Goal: Transaction & Acquisition: Purchase product/service

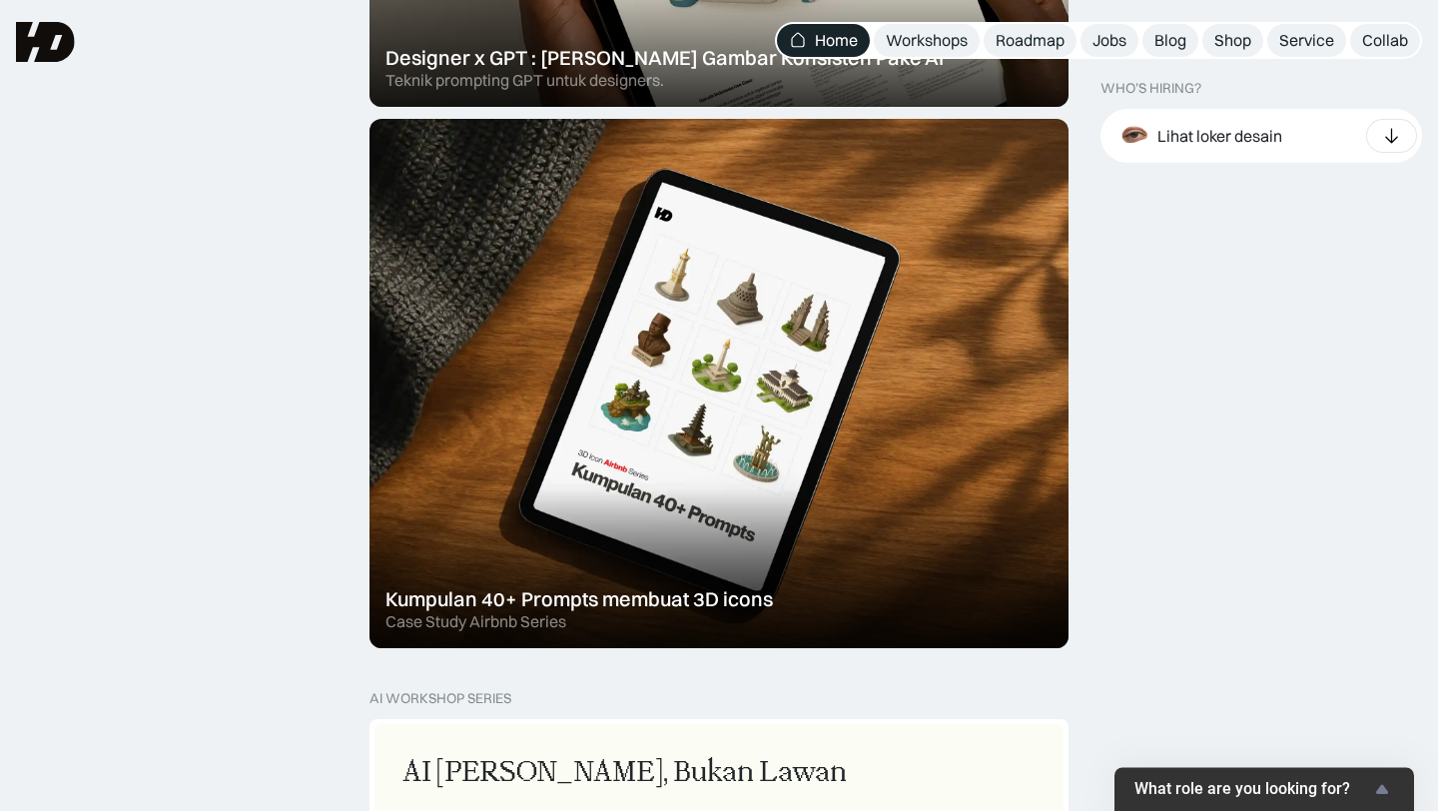
scroll to position [1020, 0]
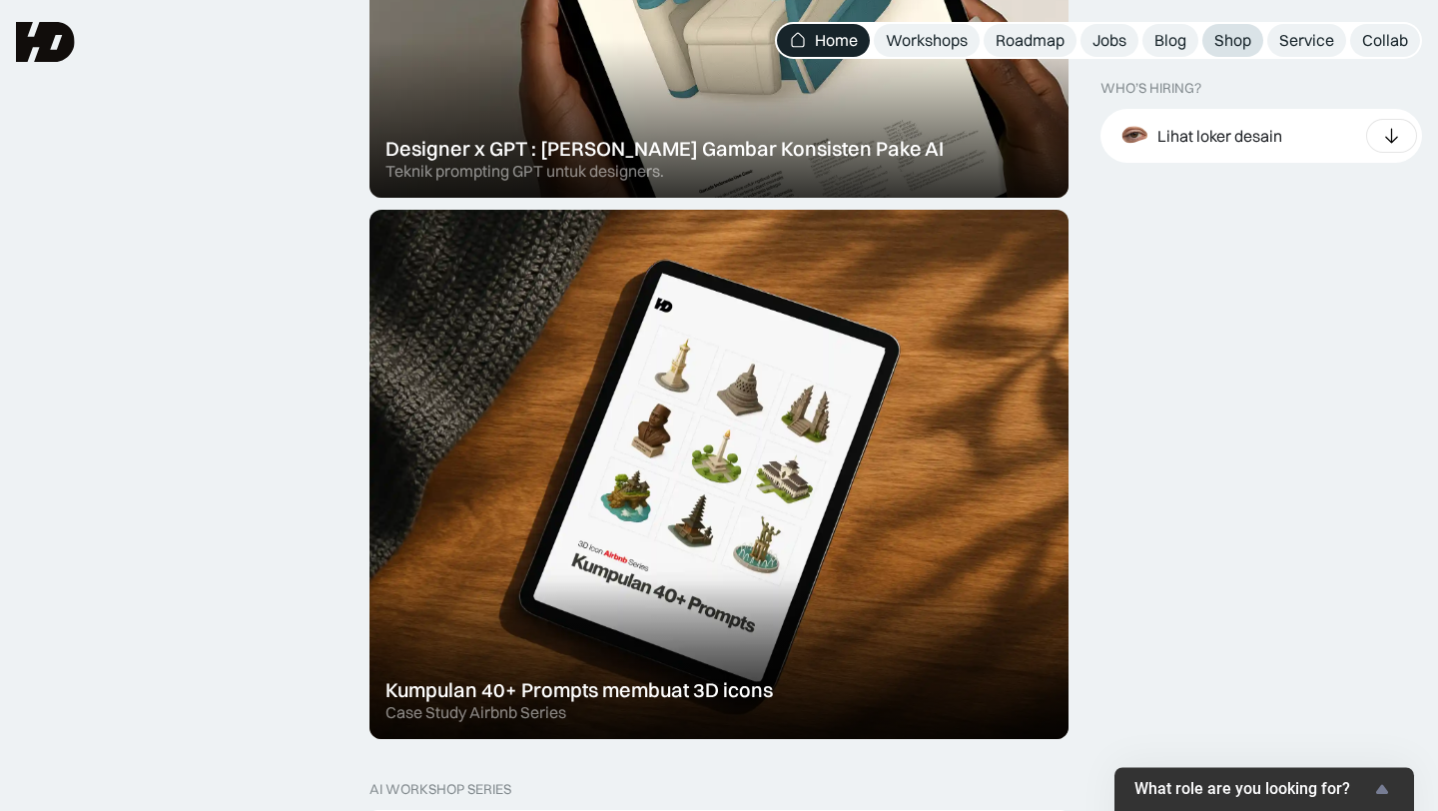
click at [1224, 41] on div "Shop" at bounding box center [1233, 40] width 37 height 21
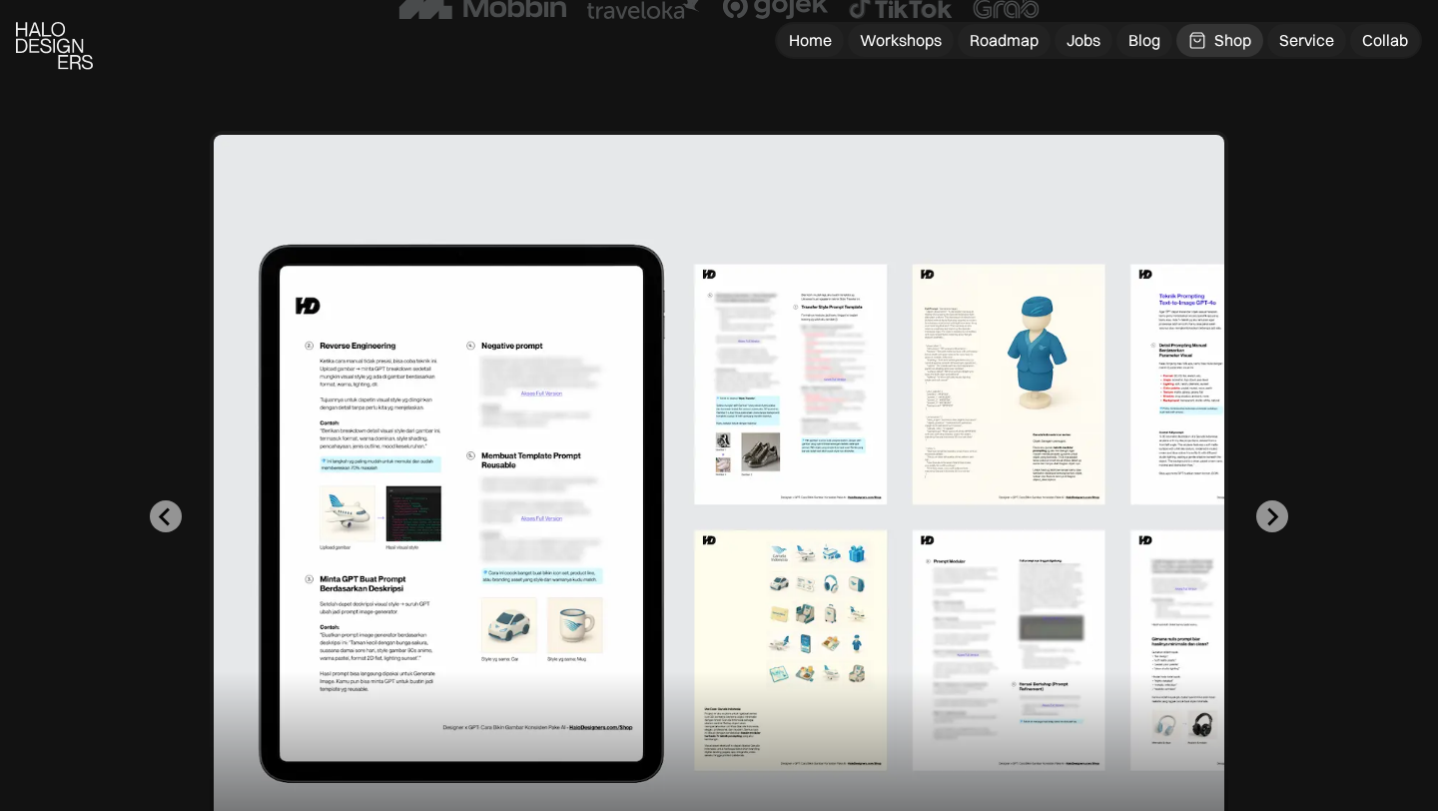
scroll to position [607, 0]
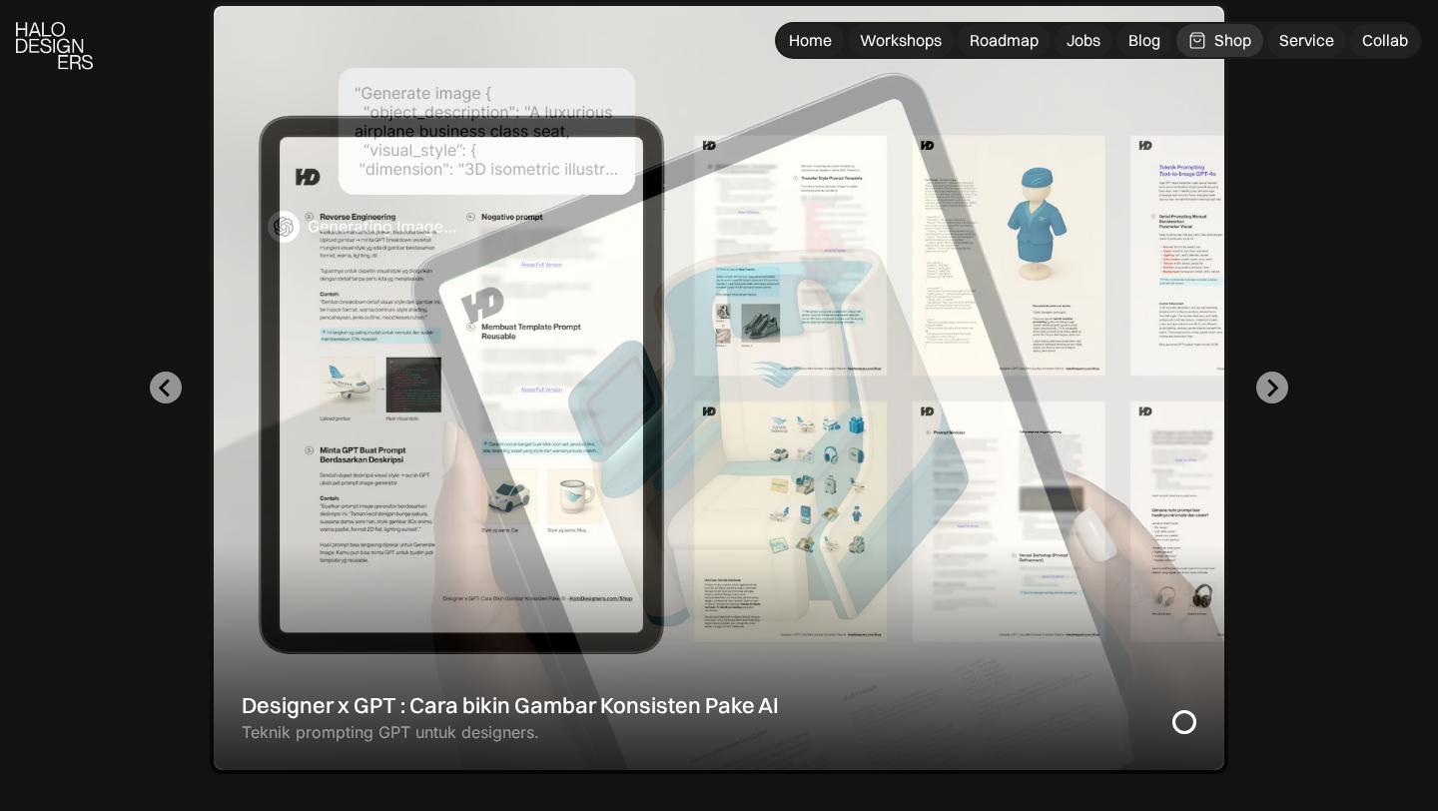
click at [991, 426] on div "1 of 2" at bounding box center [719, 388] width 1019 height 772
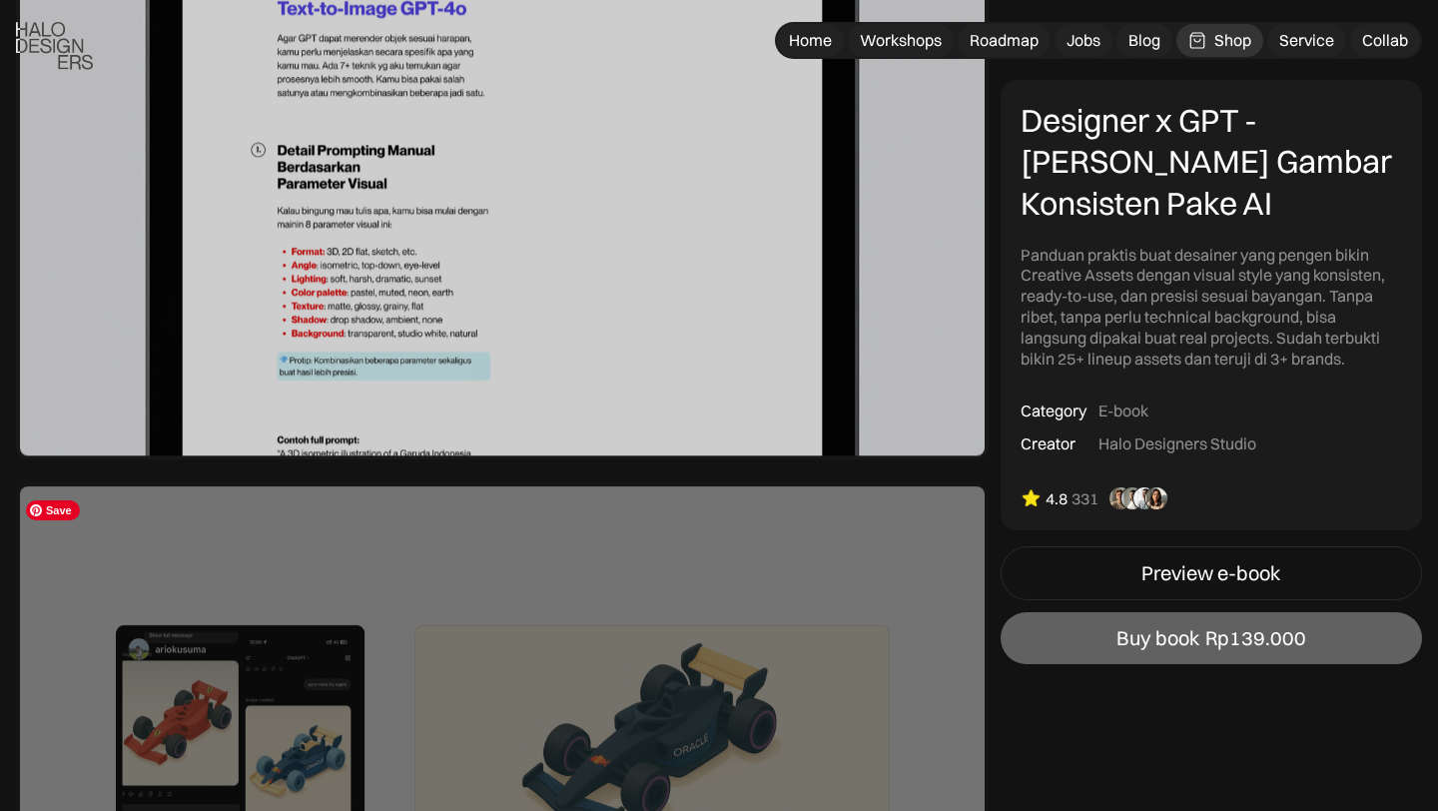
scroll to position [4997, 0]
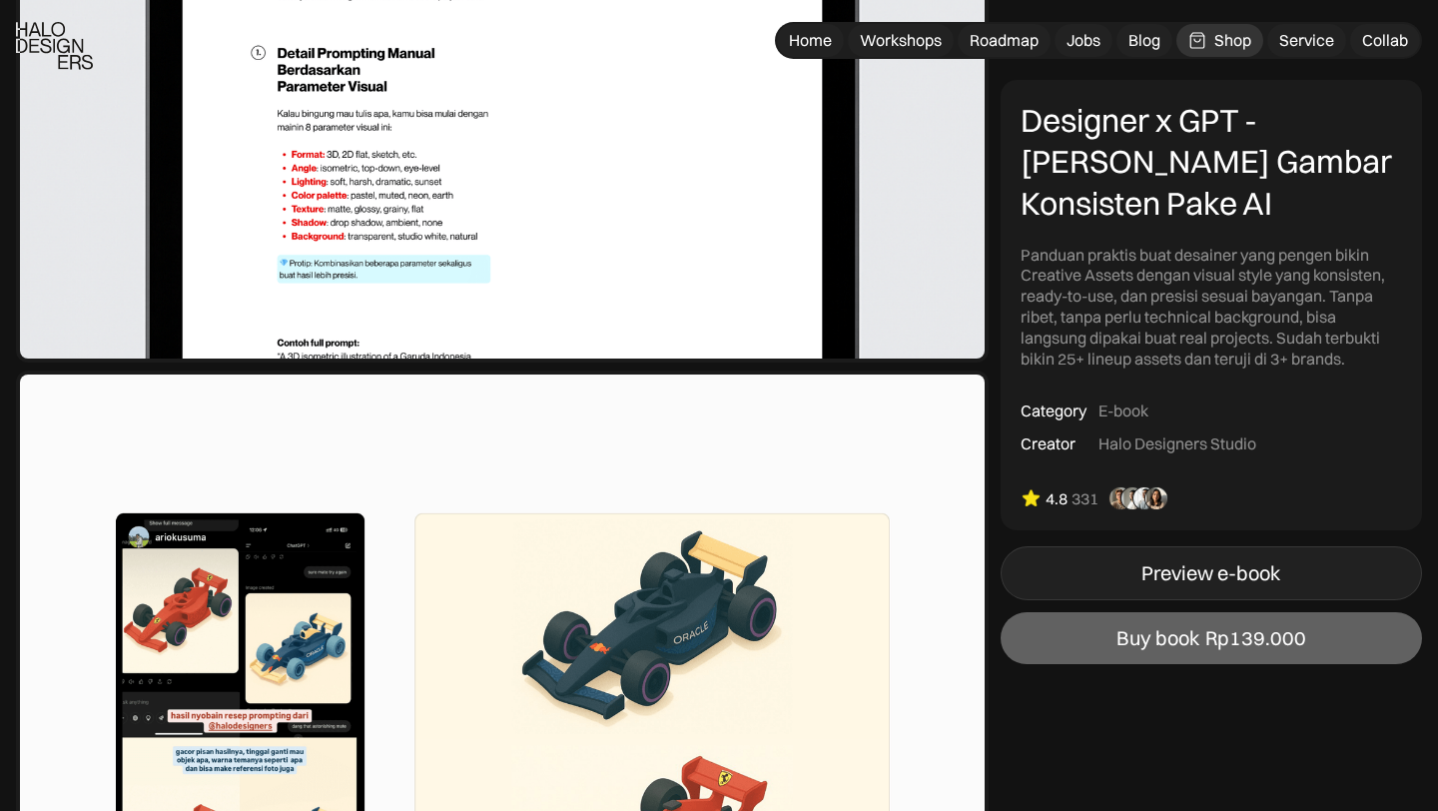
click at [1222, 581] on div "Preview e-book" at bounding box center [1211, 573] width 139 height 24
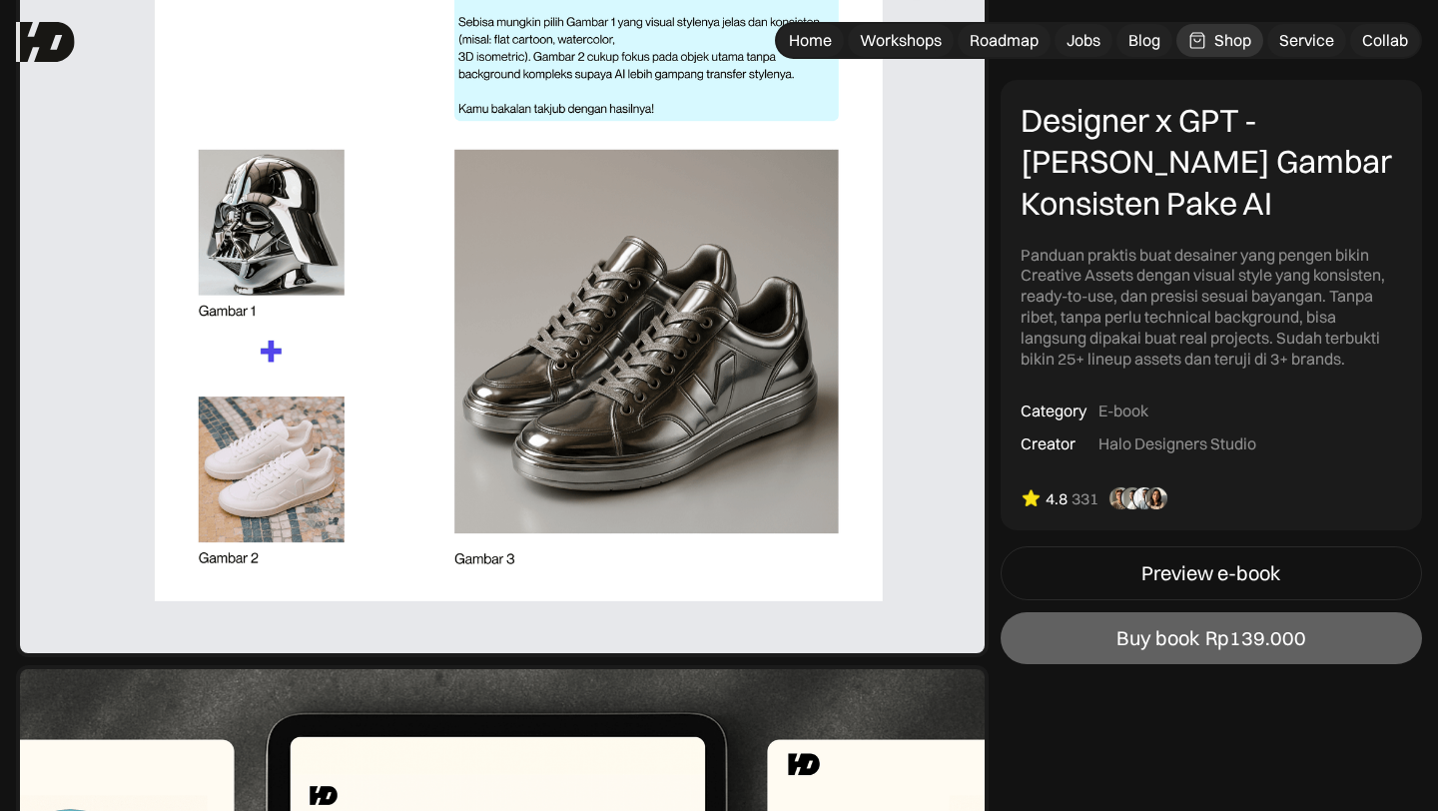
scroll to position [1686, 0]
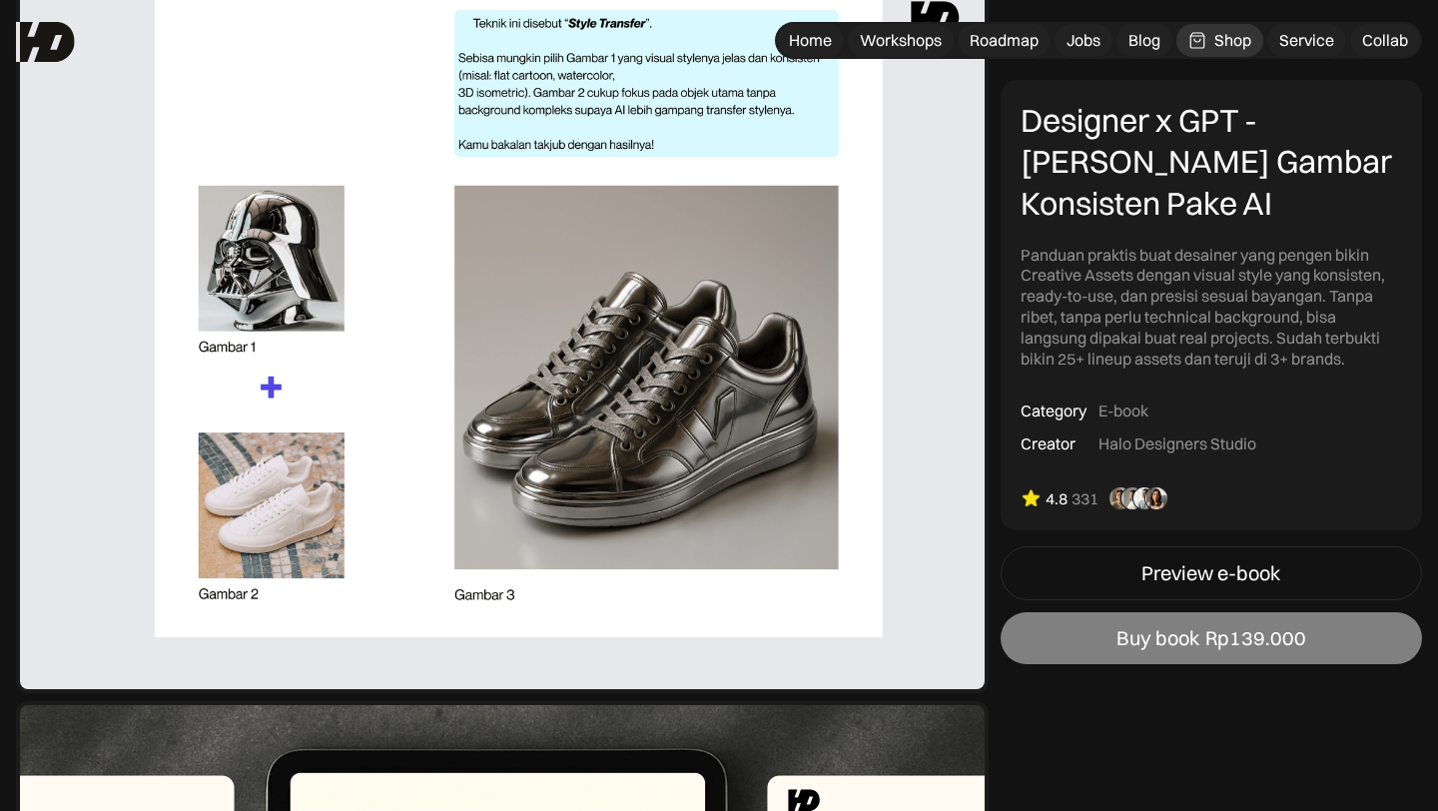
click at [1272, 640] on div "Rp139.000" at bounding box center [1256, 638] width 101 height 24
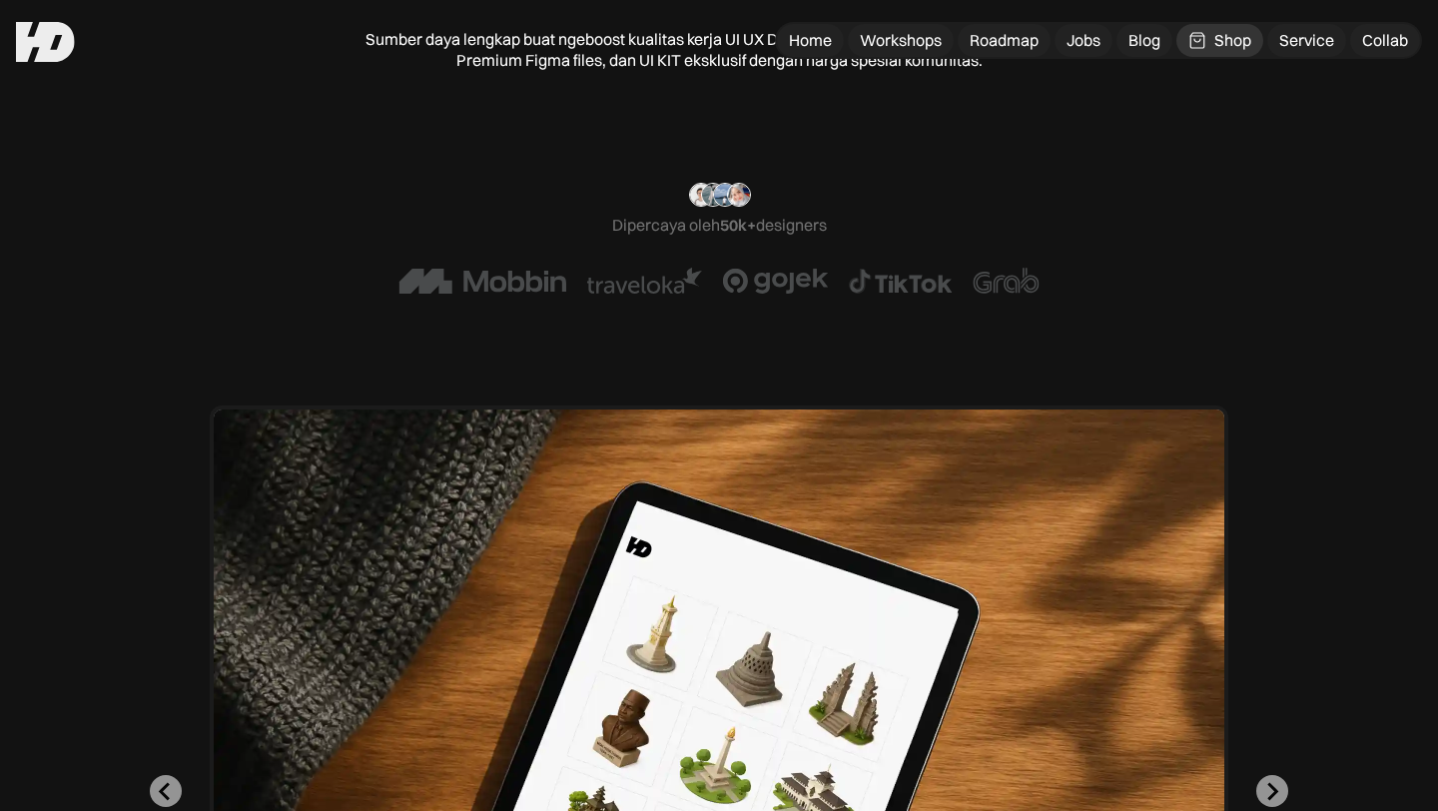
scroll to position [138, 0]
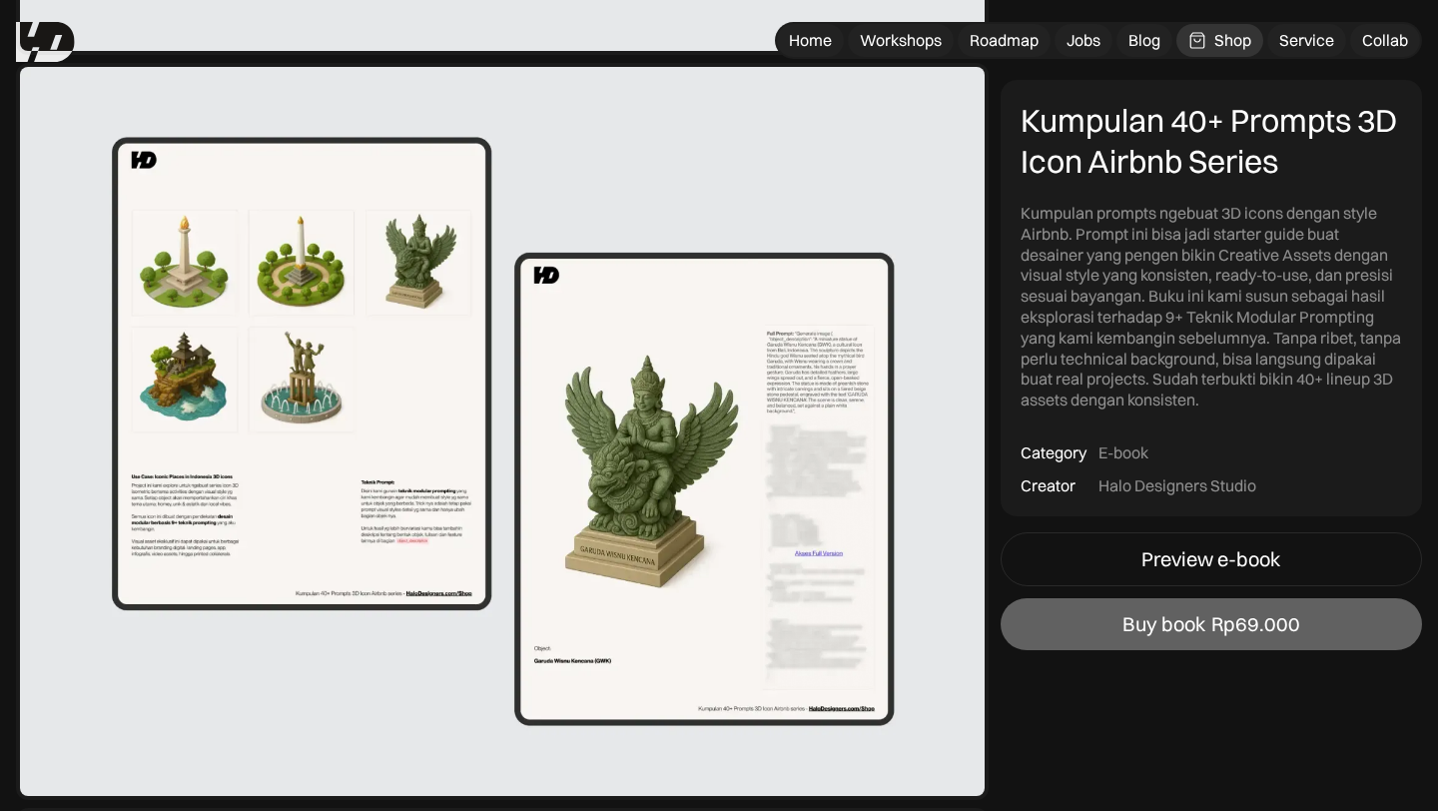
scroll to position [2006, 0]
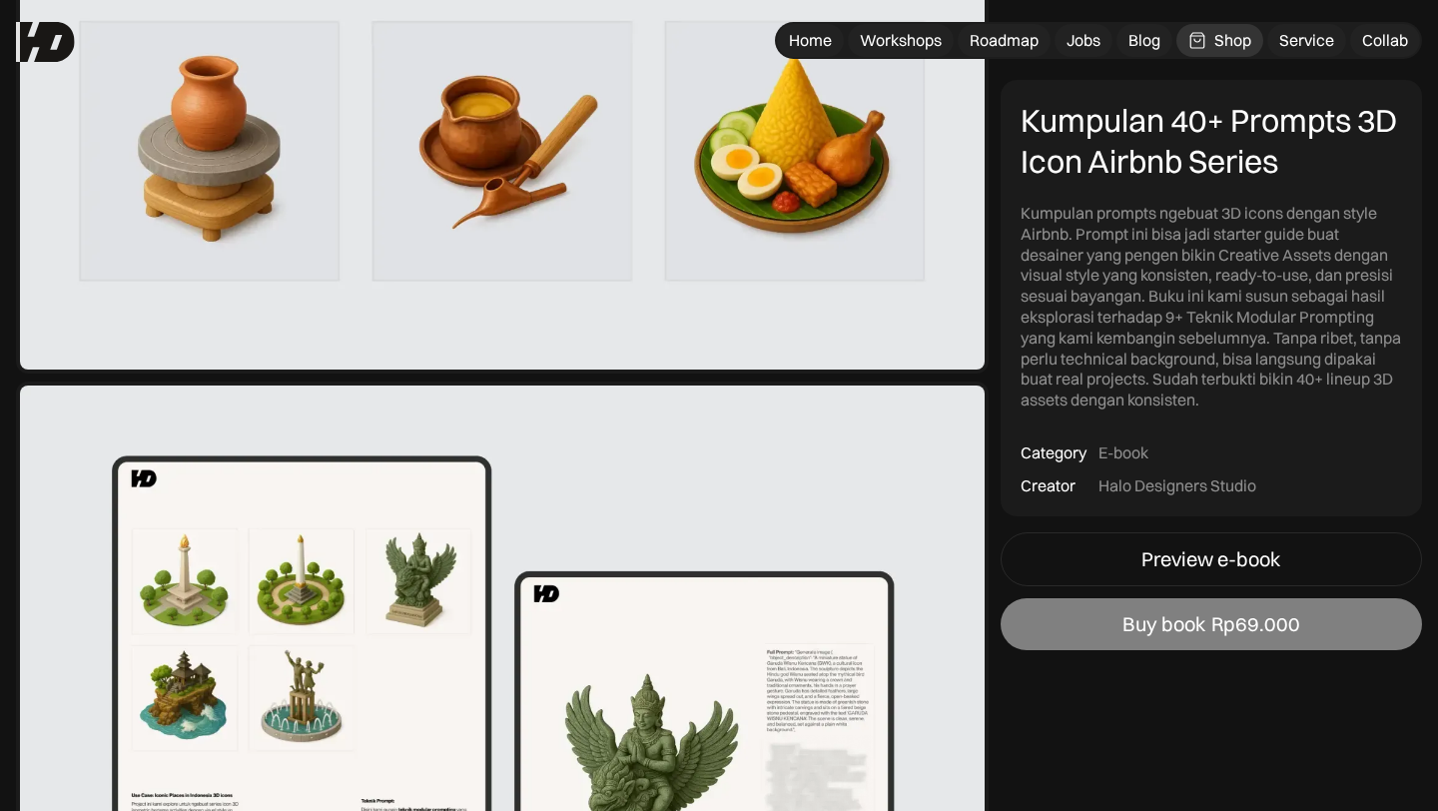
click at [1159, 629] on div "Buy book" at bounding box center [1164, 624] width 83 height 24
